Goal: Task Accomplishment & Management: Use online tool/utility

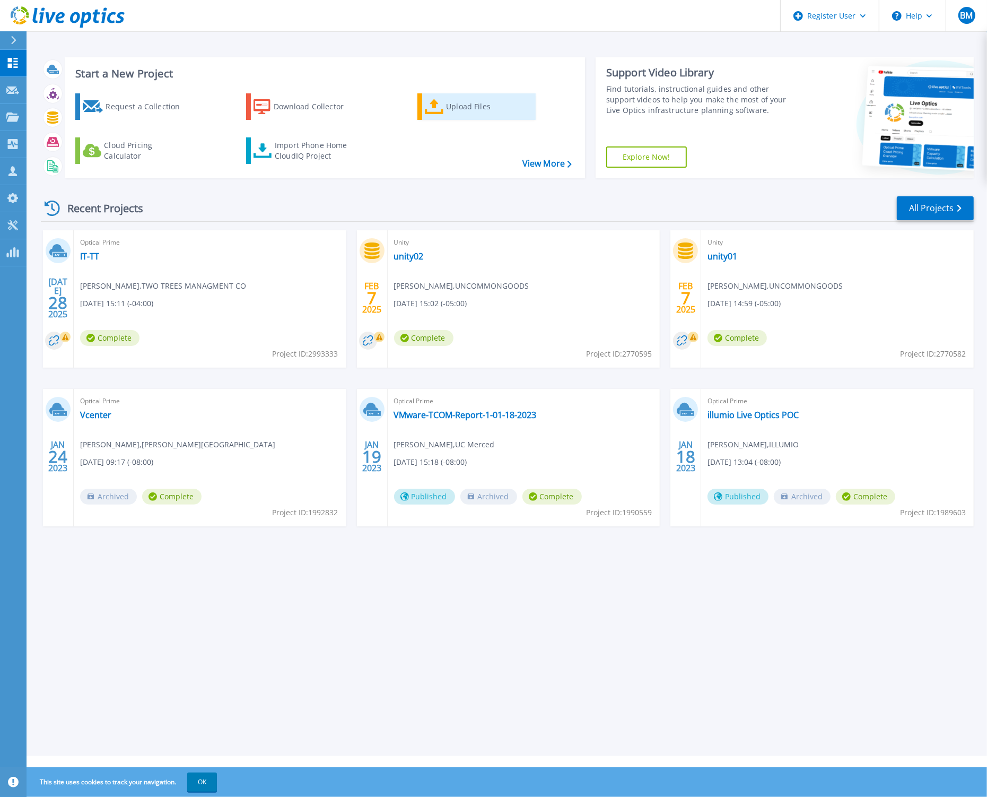
click at [447, 111] on div "Upload Files" at bounding box center [488, 106] width 85 height 21
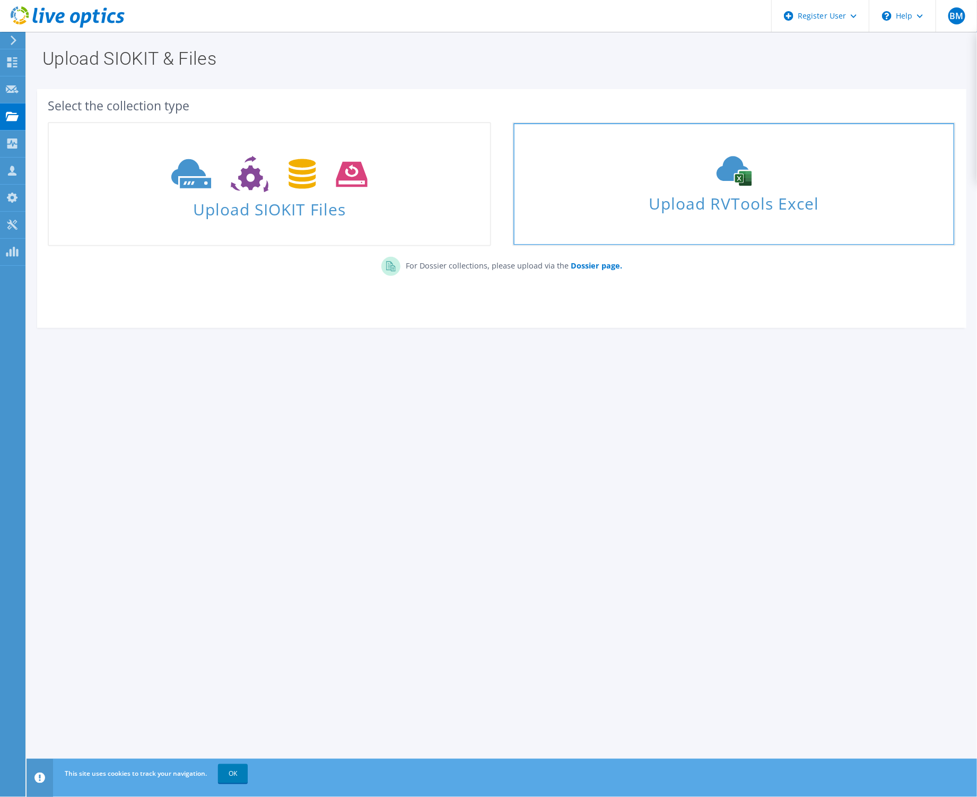
click at [622, 197] on span "Upload RVTools Excel" at bounding box center [733, 200] width 441 height 23
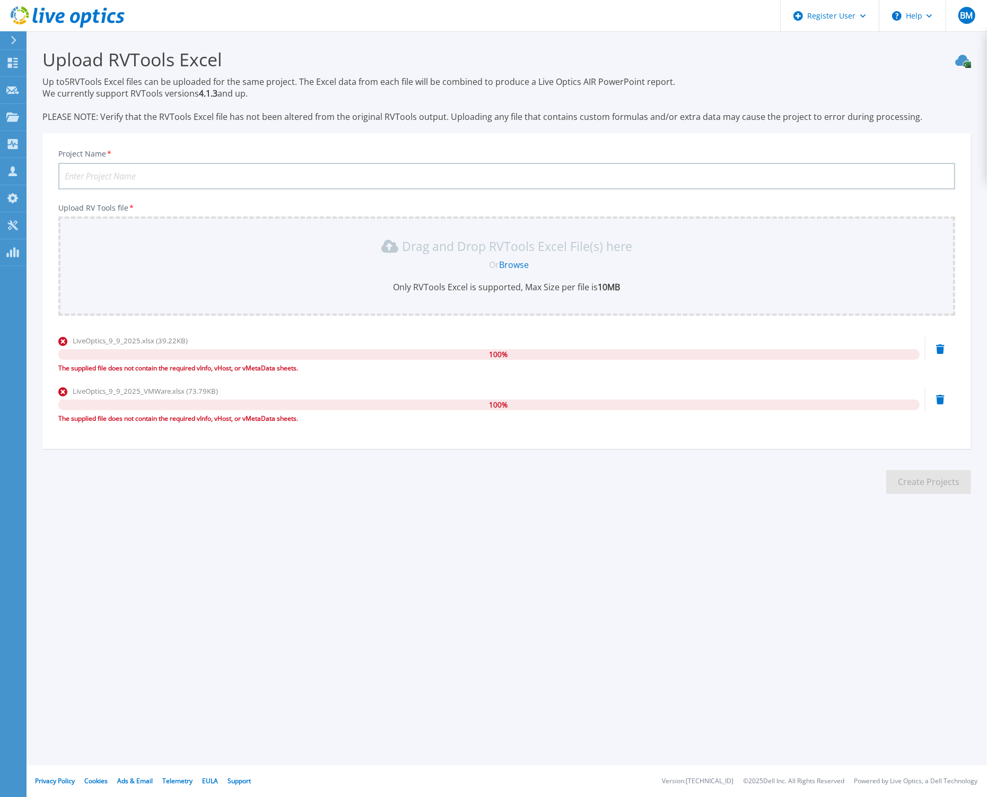
click at [124, 177] on input "Project Name *" at bounding box center [506, 176] width 897 height 27
type input "BNYDC"
click at [937, 400] on icon at bounding box center [940, 400] width 8 height 10
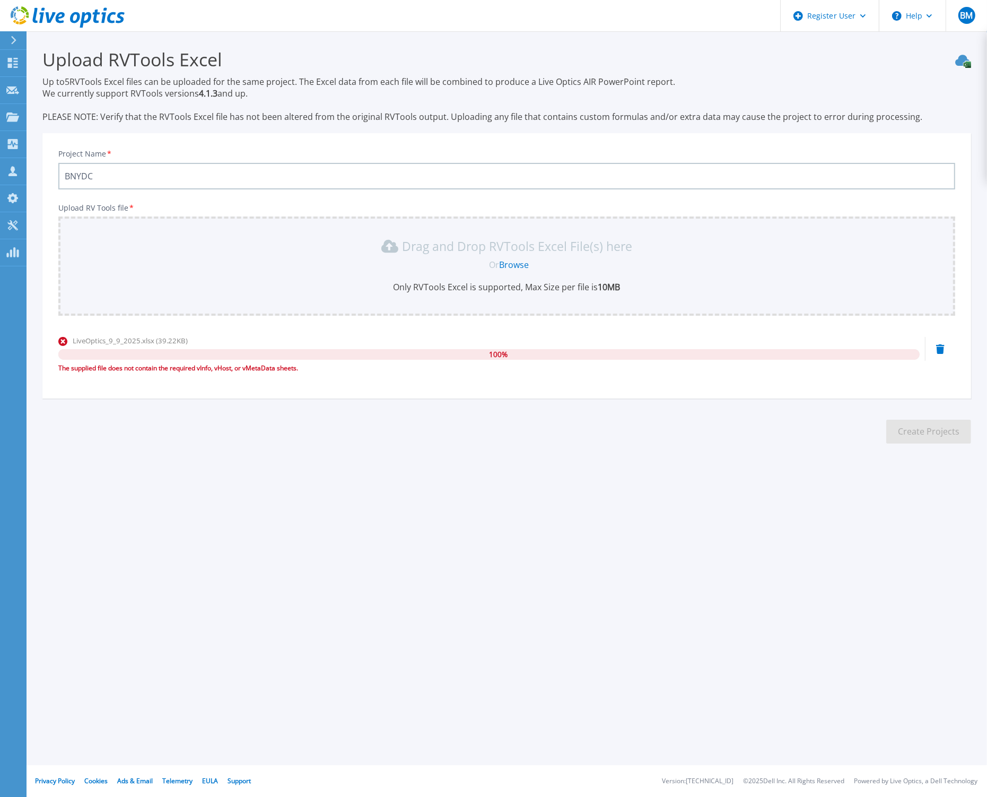
click at [937, 346] on icon at bounding box center [940, 349] width 8 height 10
